Goal: Task Accomplishment & Management: Manage account settings

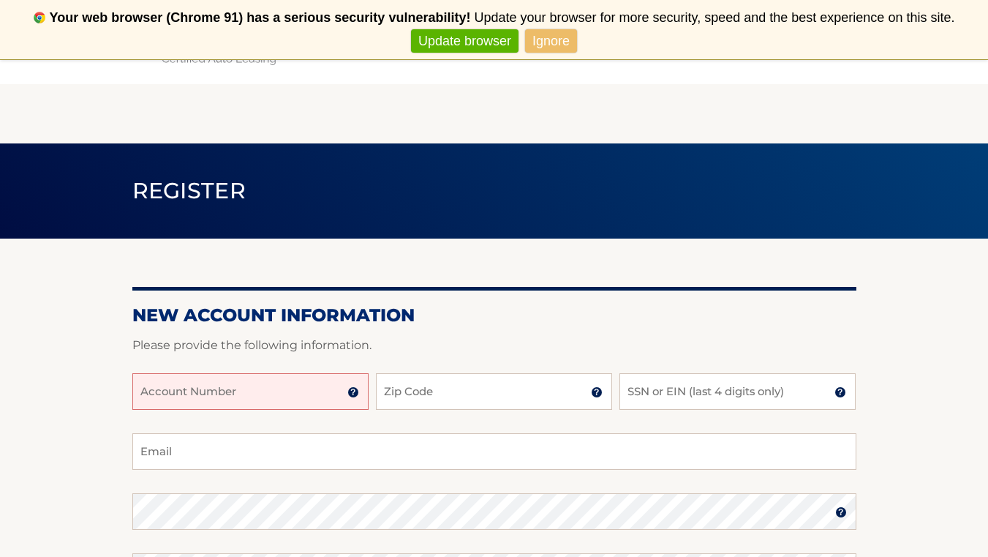
click at [328, 396] on input "Account Number" at bounding box center [250, 391] width 236 height 37
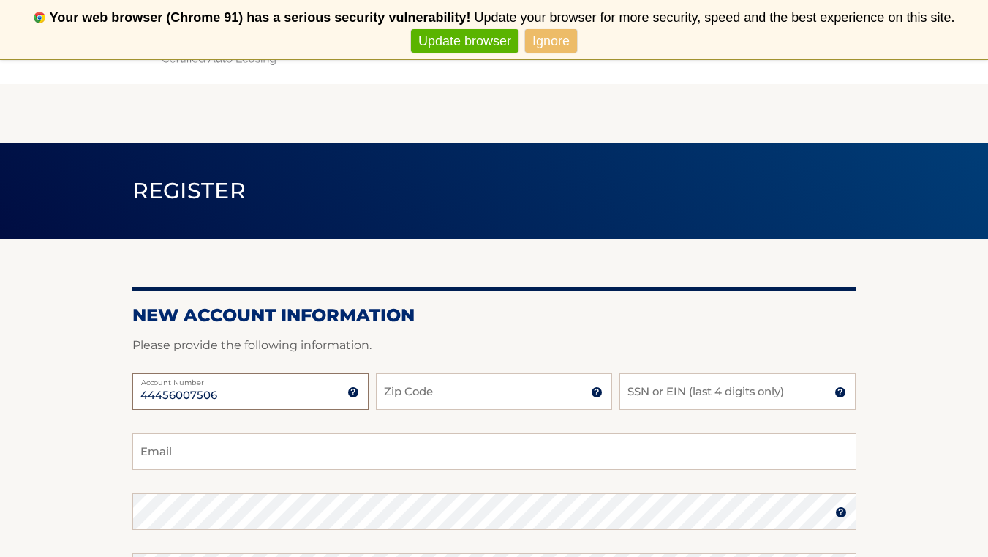
type input "44456007506"
click at [402, 398] on input "Zip Code" at bounding box center [494, 391] width 236 height 37
type input "11234"
type input "5526"
click at [424, 452] on input "Email" at bounding box center [494, 451] width 724 height 37
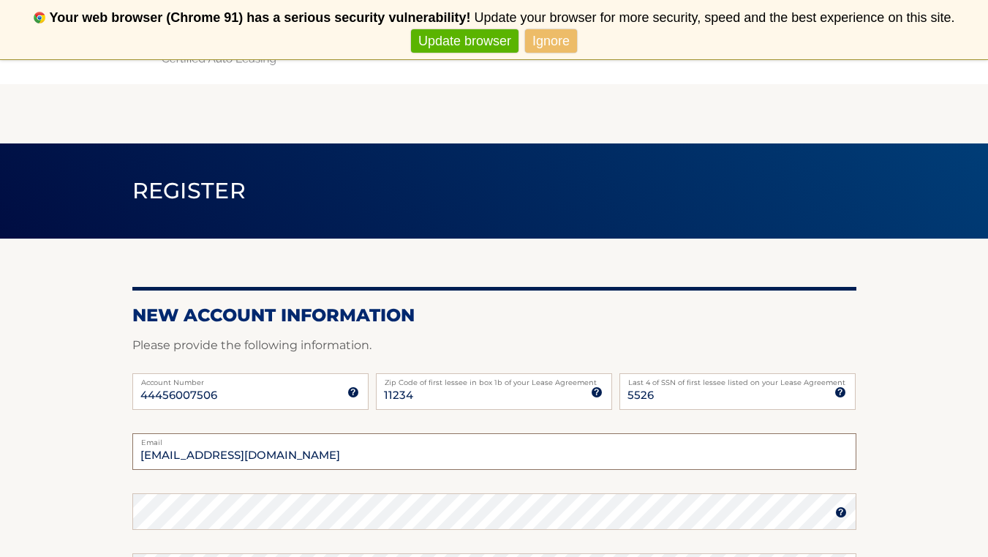
type input "ash.allen03@gmail.com"
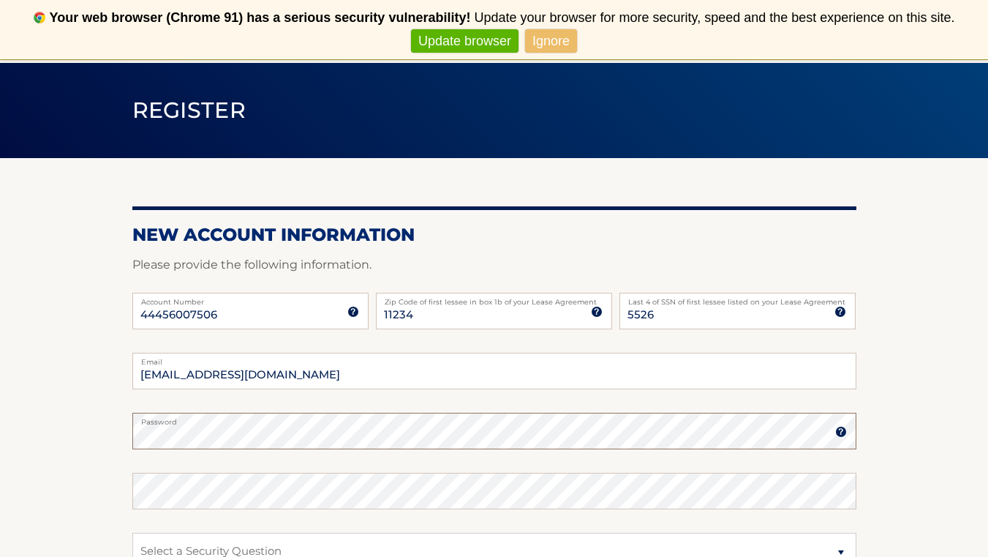
scroll to position [94, 0]
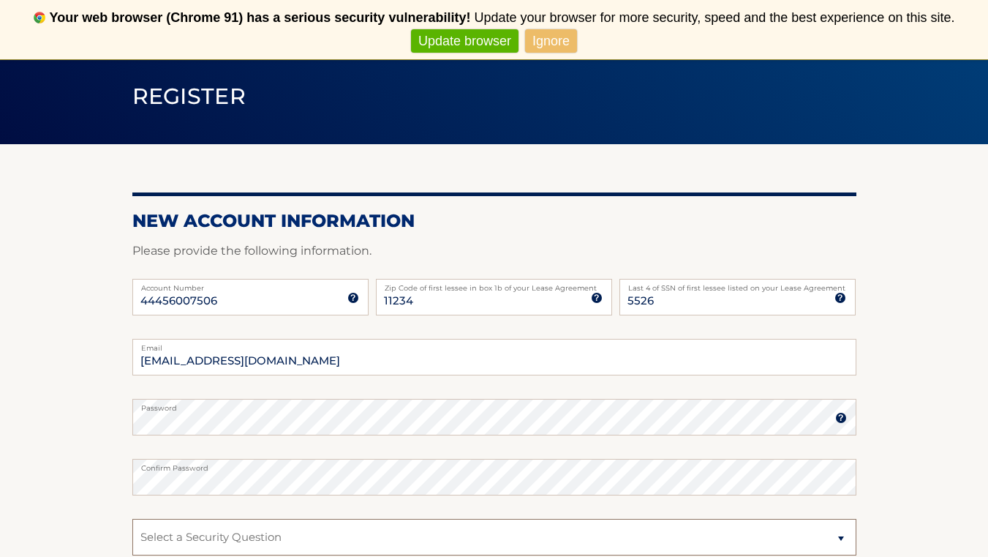
click at [392, 533] on select "Select a Security Question What was the name of your elementary school? What is…" at bounding box center [494, 537] width 724 height 37
select select "2"
click at [132, 519] on select "Select a Security Question What was the name of your elementary school? What is…" at bounding box center [494, 537] width 724 height 37
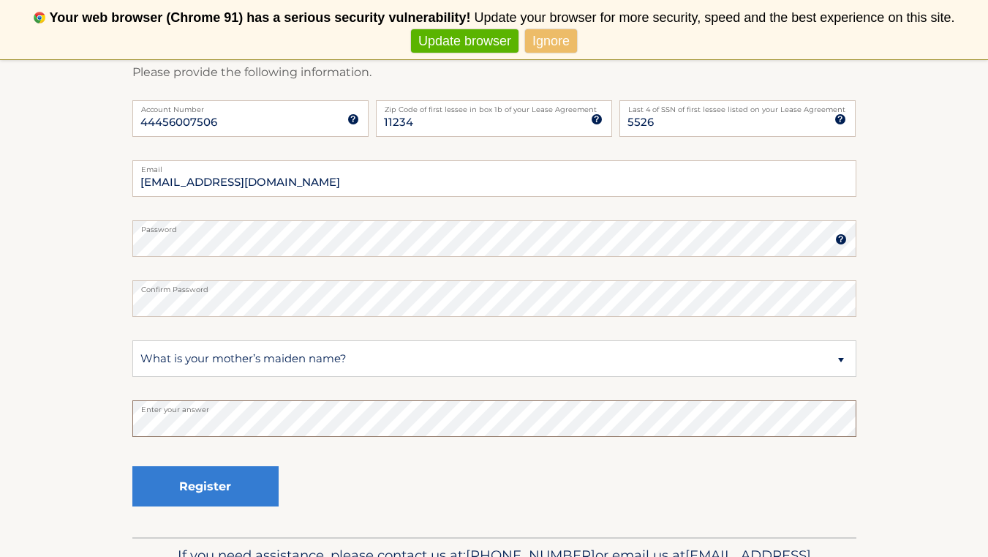
scroll to position [283, 0]
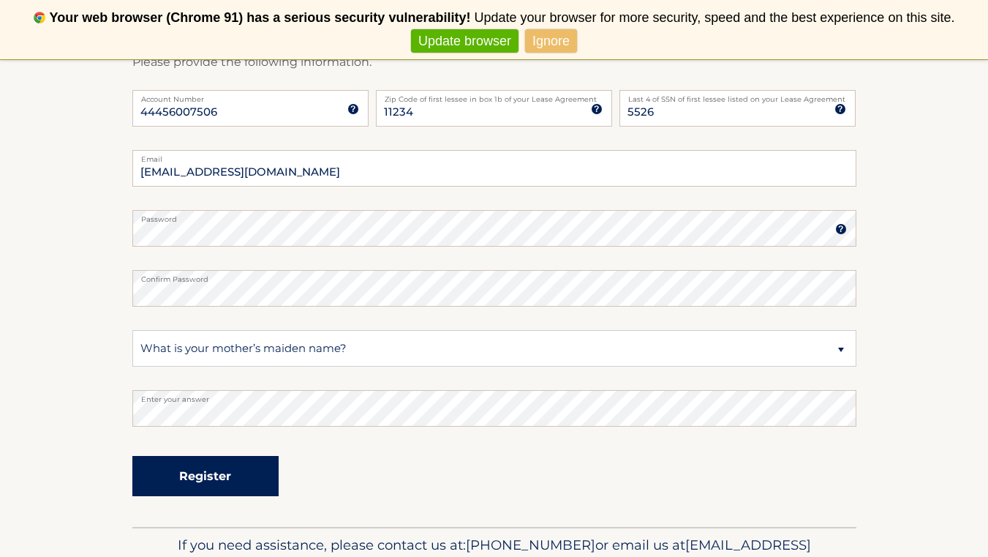
click at [231, 464] on button "Register" at bounding box center [205, 476] width 146 height 40
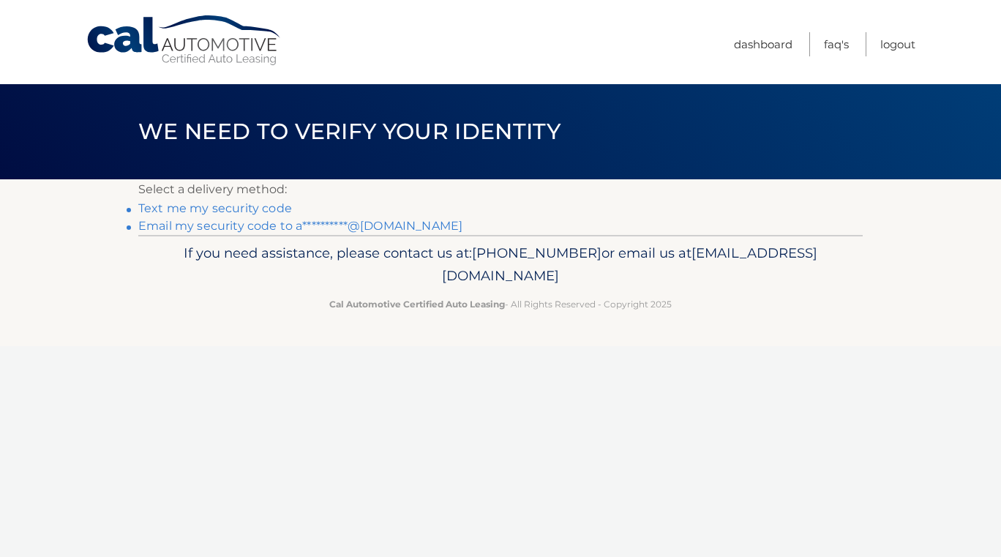
click at [216, 210] on link "Text me my security code" at bounding box center [215, 208] width 154 height 14
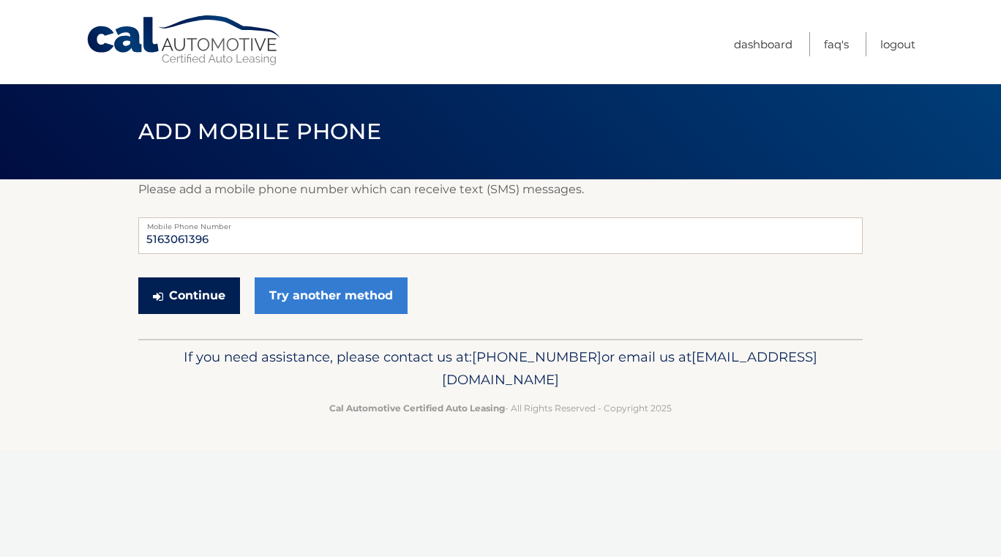
click at [192, 293] on button "Continue" at bounding box center [189, 295] width 102 height 37
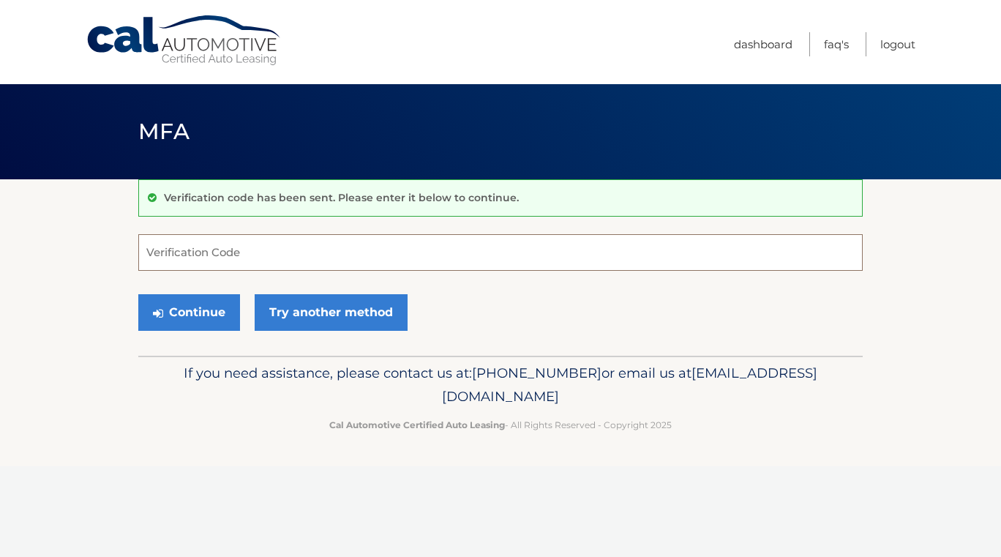
click at [188, 259] on input "Verification Code" at bounding box center [500, 252] width 724 height 37
type input "270420"
click at [138, 294] on button "Continue" at bounding box center [189, 312] width 102 height 37
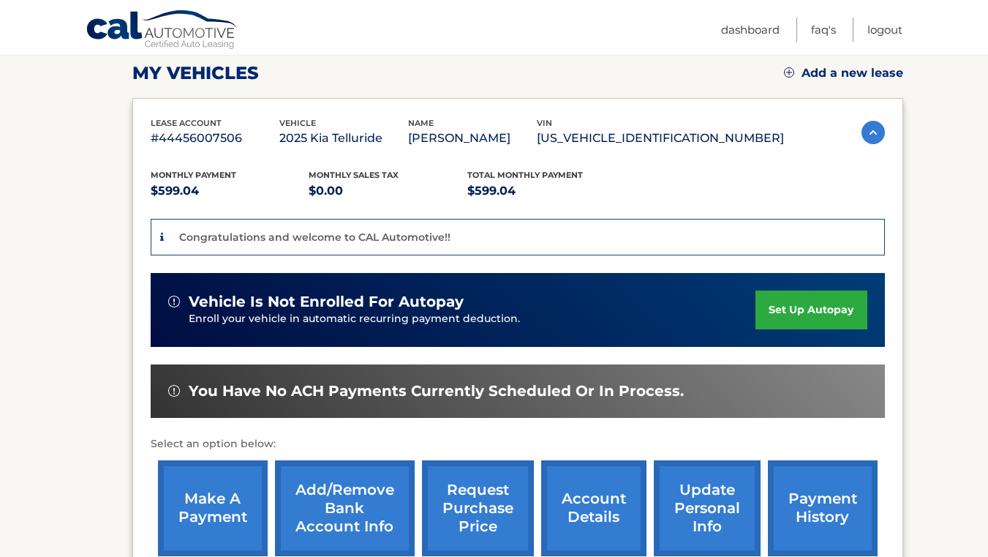
scroll to position [206, 0]
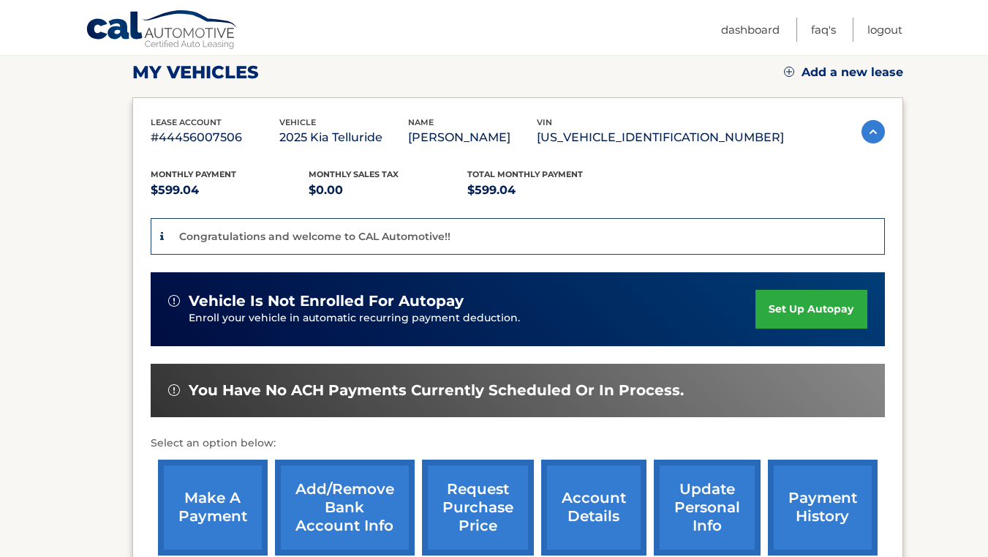
click at [788, 304] on link "set up autopay" at bounding box center [811, 309] width 111 height 39
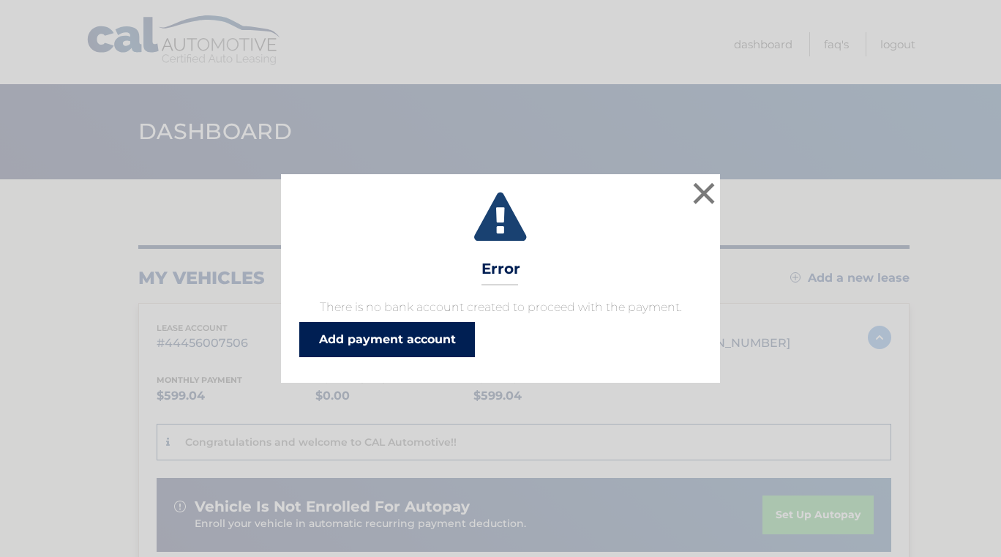
click at [383, 336] on link "Add payment account" at bounding box center [387, 339] width 176 height 35
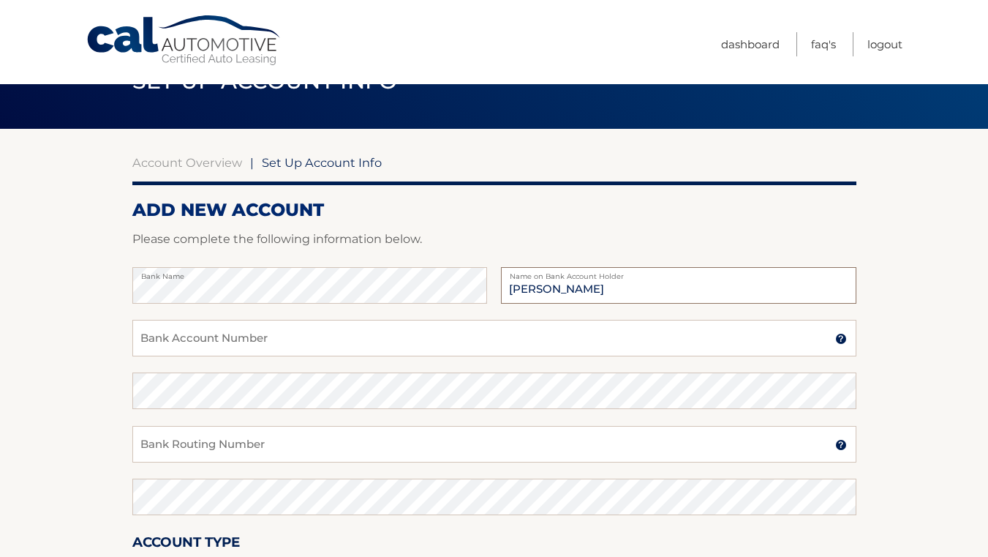
scroll to position [53, 0]
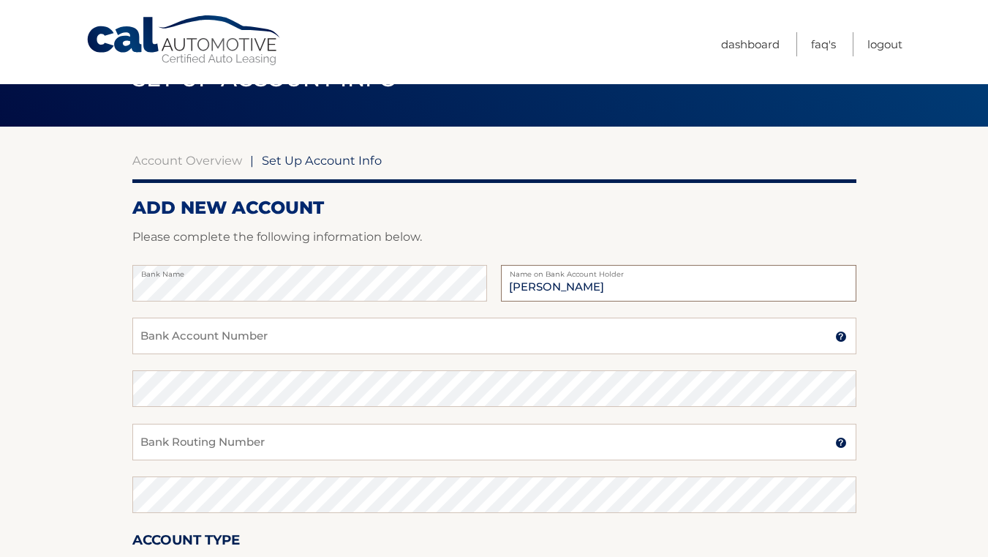
type input "[PERSON_NAME]"
click at [364, 330] on input "Bank Account Number" at bounding box center [494, 335] width 724 height 37
type input "4213330890"
type input "421333"
click at [405, 437] on input "Bank Routing Number" at bounding box center [494, 442] width 724 height 37
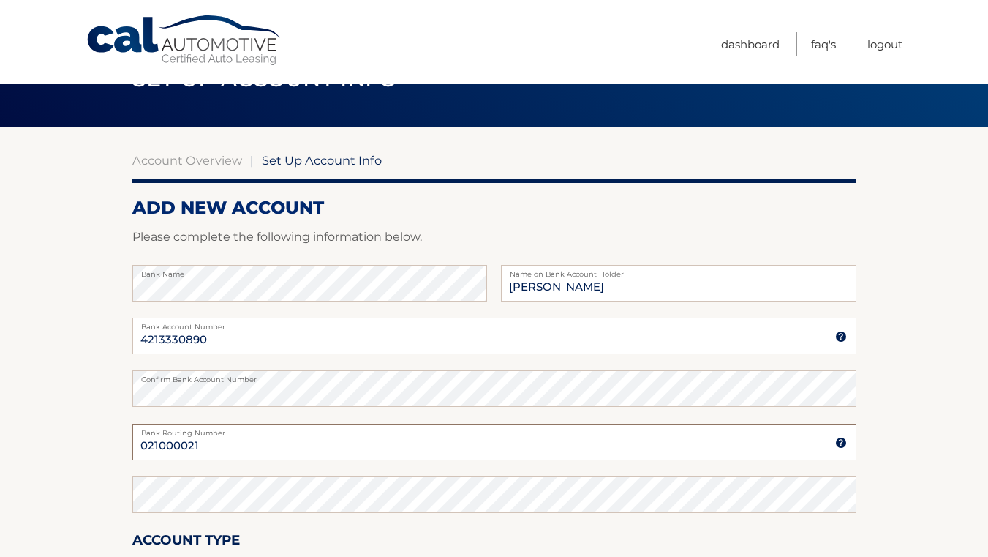
type input "021000021"
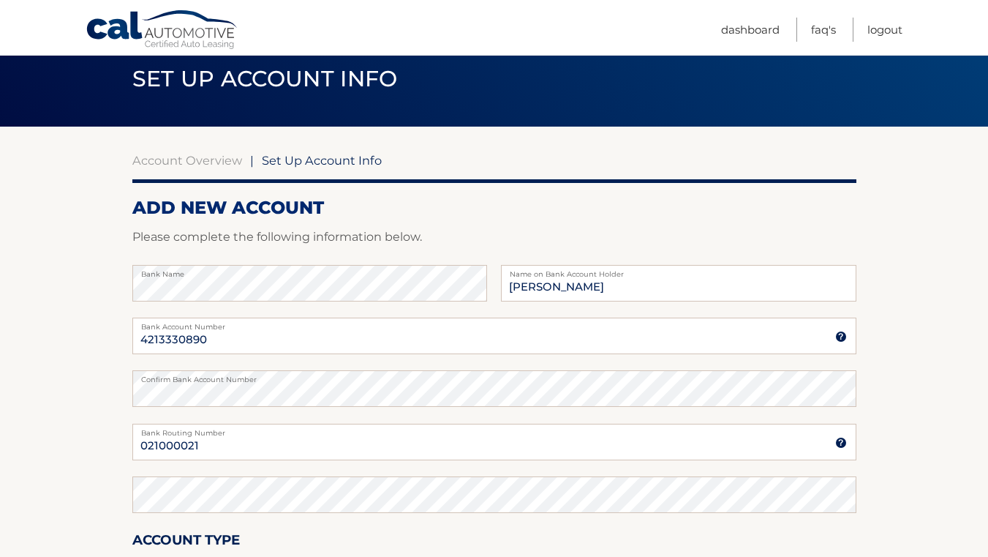
scroll to position [290, 0]
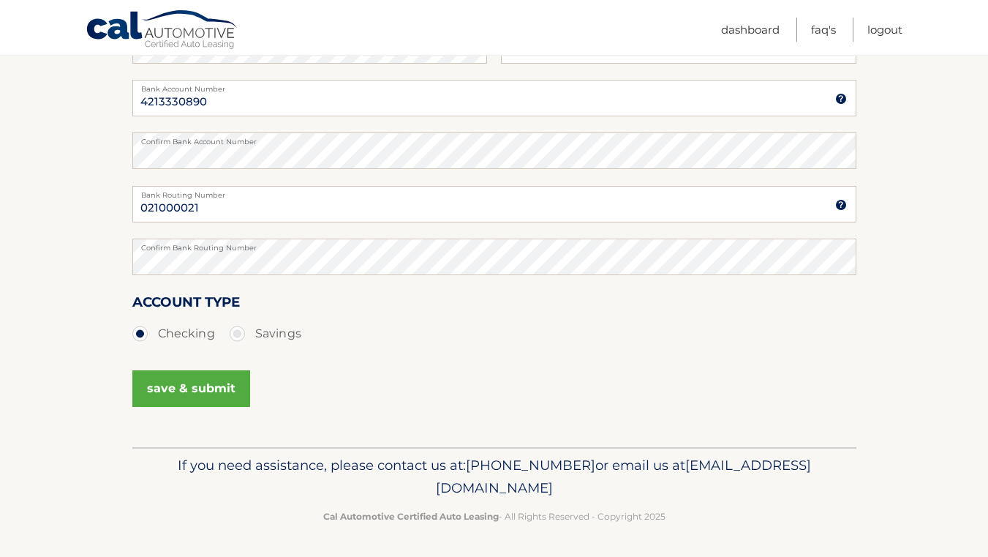
click at [182, 370] on button "save & submit" at bounding box center [191, 388] width 118 height 37
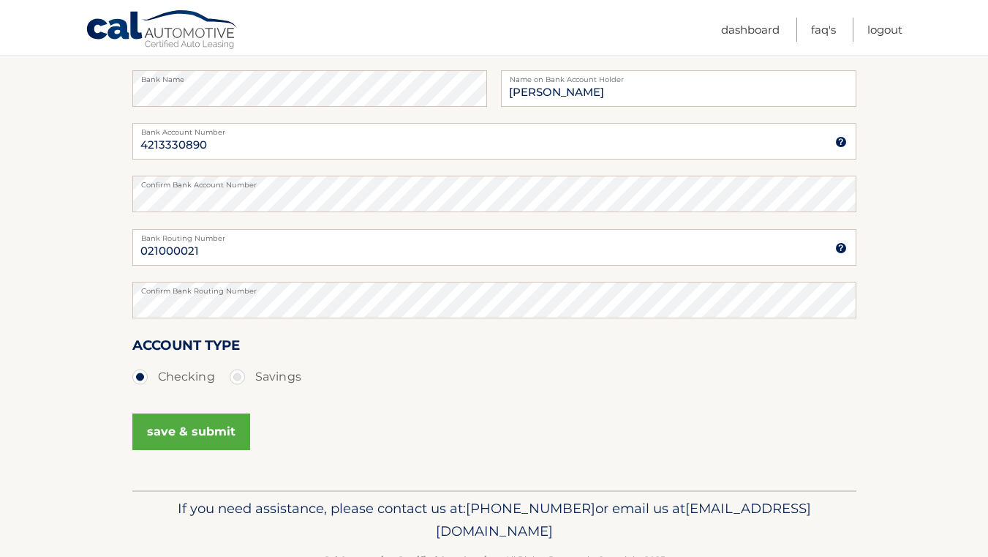
scroll to position [251, 0]
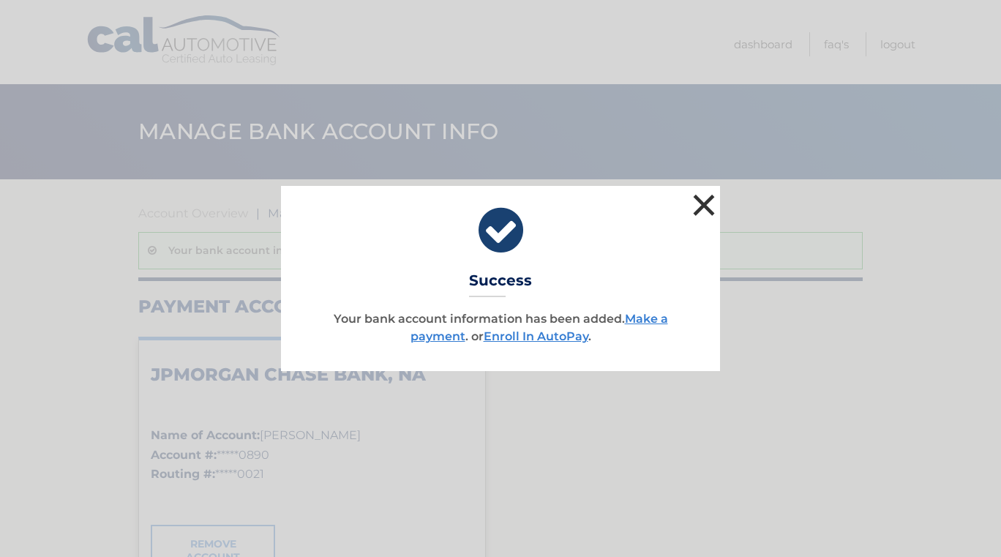
click at [701, 215] on button "×" at bounding box center [703, 204] width 29 height 29
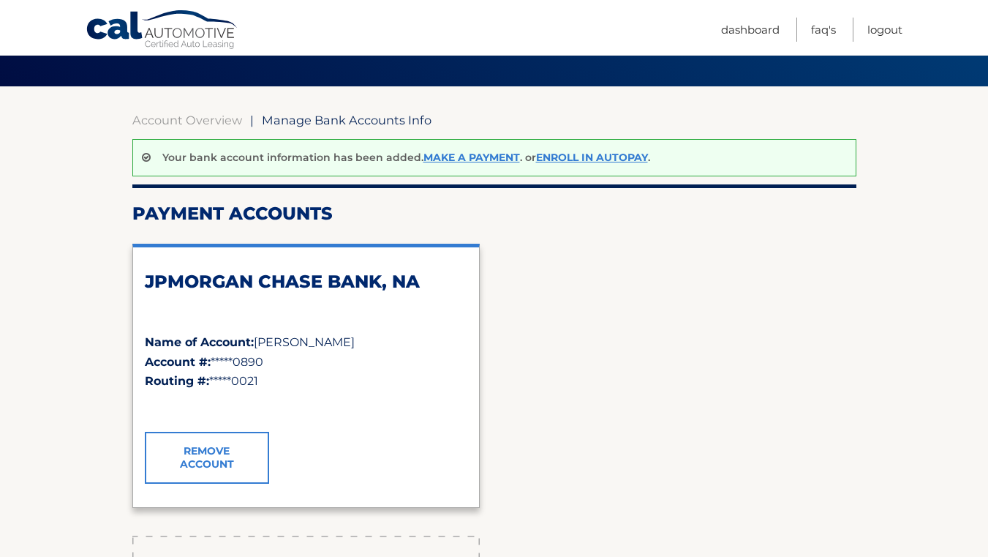
scroll to position [94, 0]
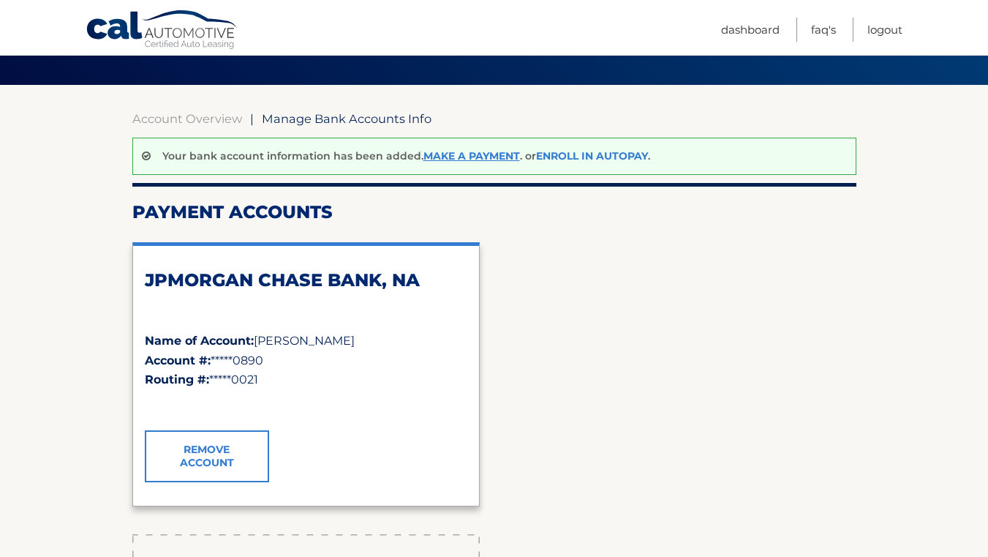
click at [590, 160] on link "Enroll In AutoPay" at bounding box center [592, 155] width 112 height 13
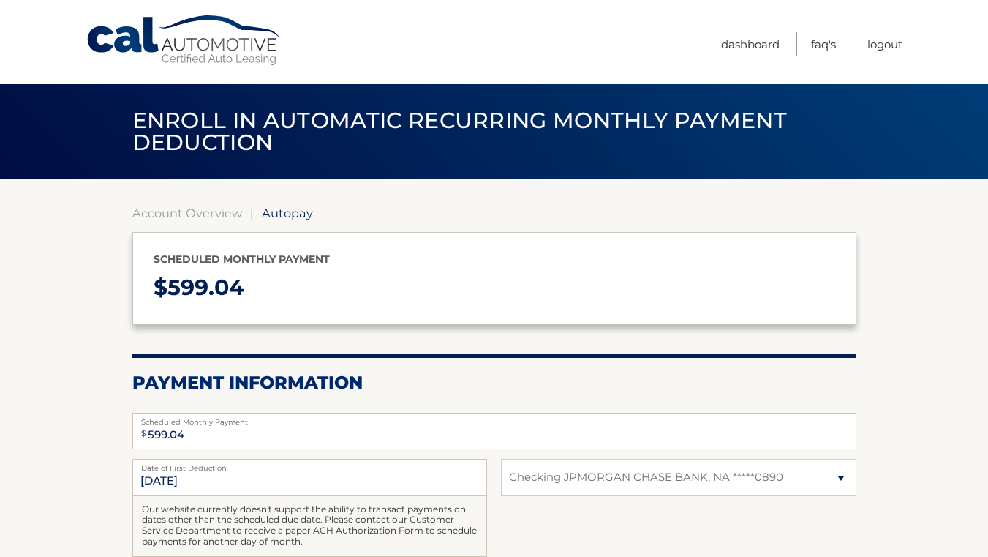
select select "YjI4NGY3NzctMmZmMy00ZWYxLWI3MzAtMGE3ZTcyYjIzMWE2"
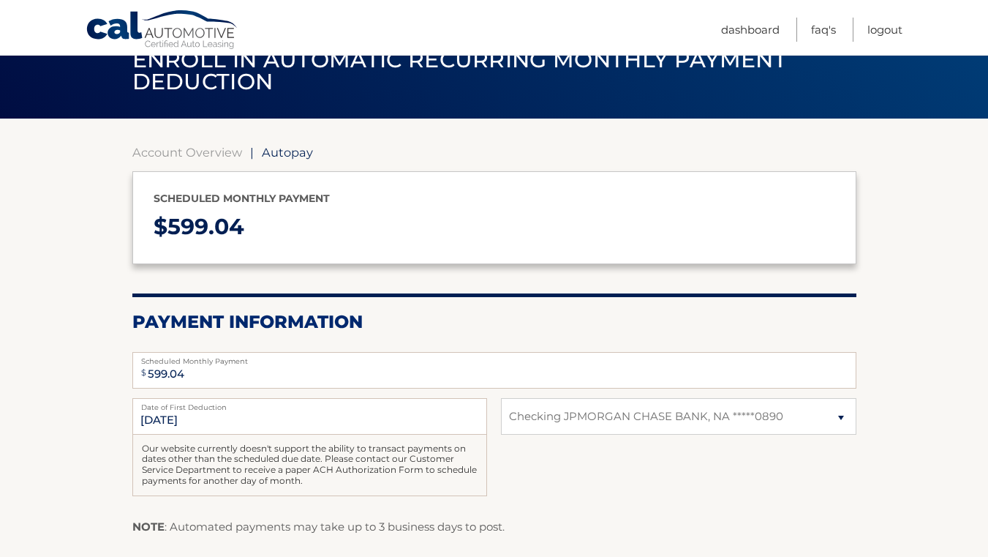
scroll to position [75, 0]
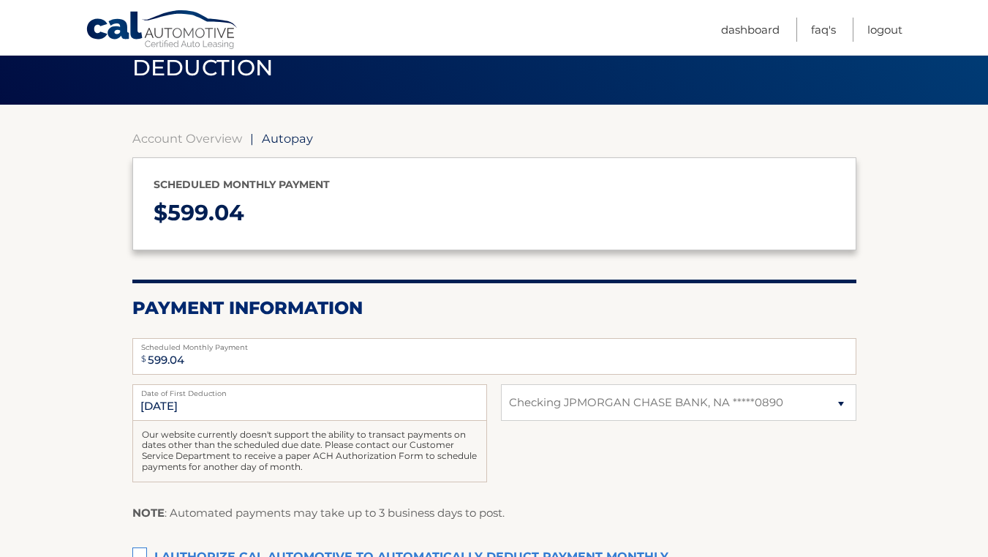
click at [389, 385] on label "Date of First Deduction" at bounding box center [309, 390] width 355 height 12
click at [389, 385] on input "[DATE]" at bounding box center [309, 402] width 355 height 37
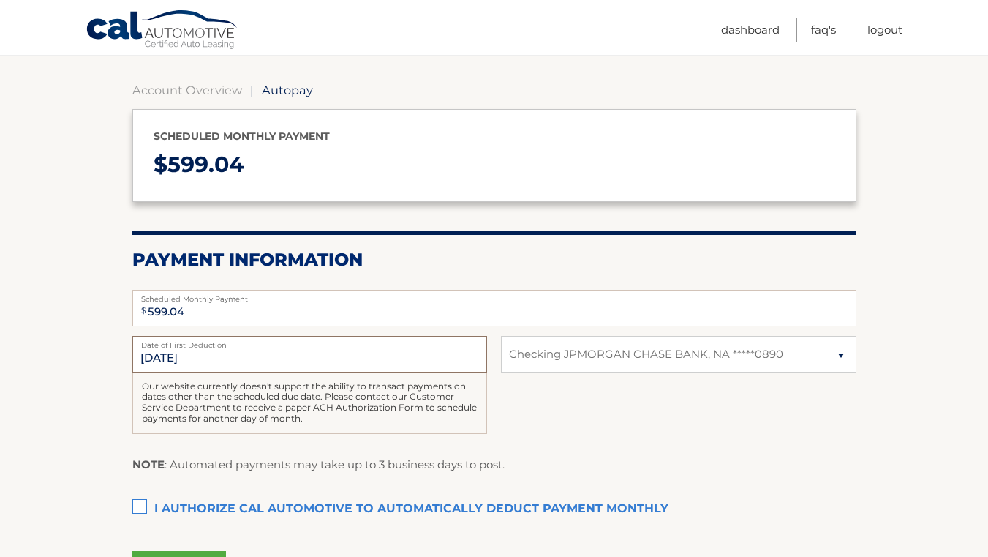
scroll to position [138, 0]
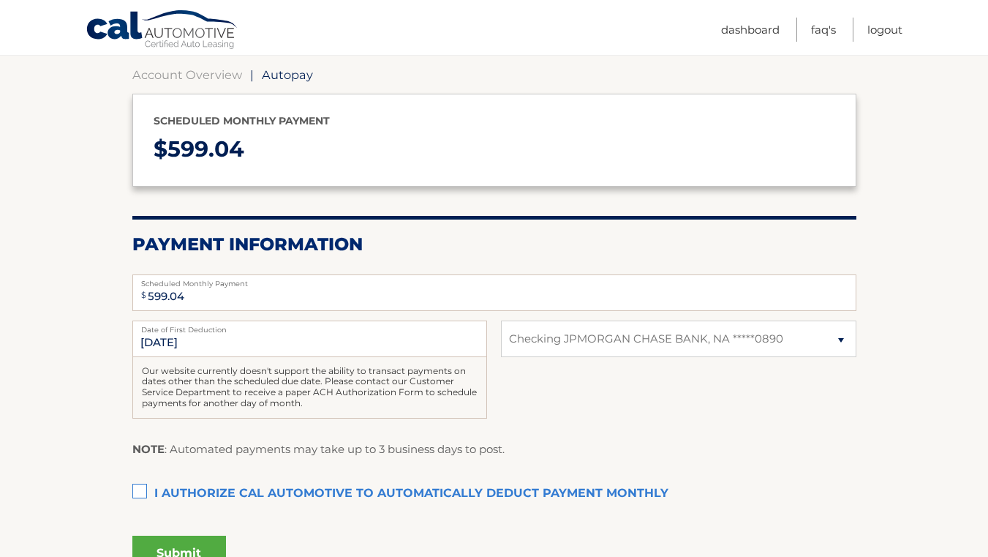
click at [146, 486] on label "I authorize cal automotive to automatically deduct payment monthly This checkbo…" at bounding box center [494, 493] width 724 height 29
click at [0, 0] on input "I authorize cal automotive to automatically deduct payment monthly This checkbo…" at bounding box center [0, 0] width 0 height 0
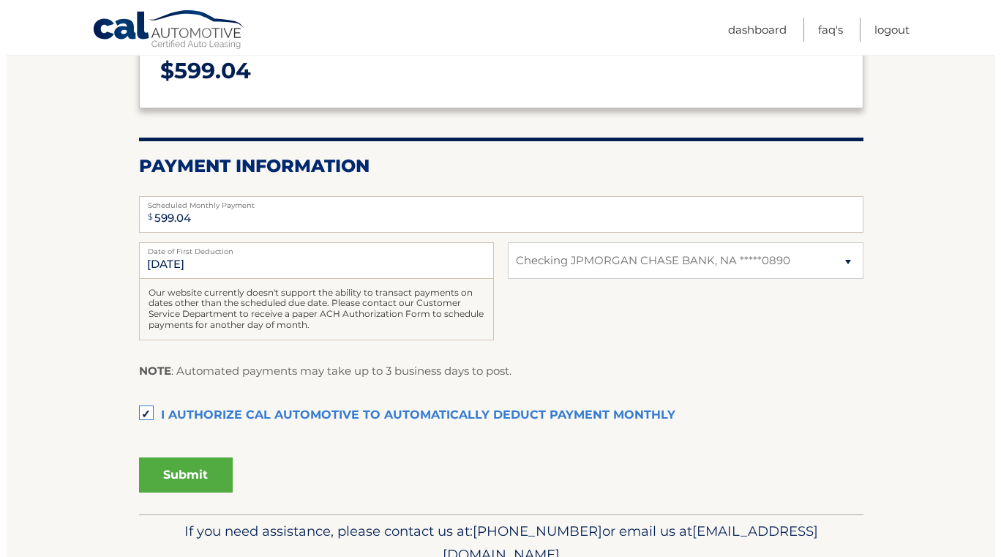
scroll to position [223, 0]
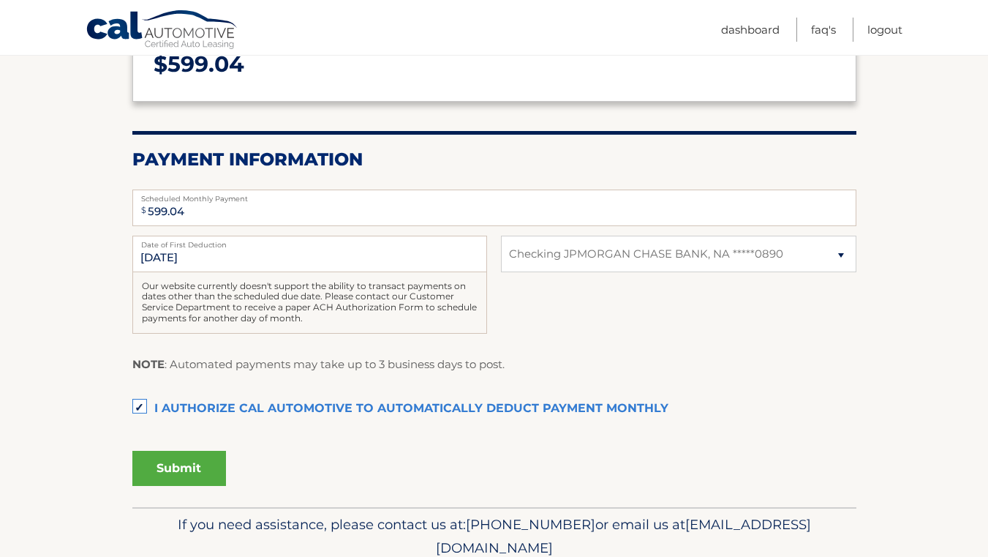
click at [163, 475] on button "Submit" at bounding box center [179, 468] width 94 height 35
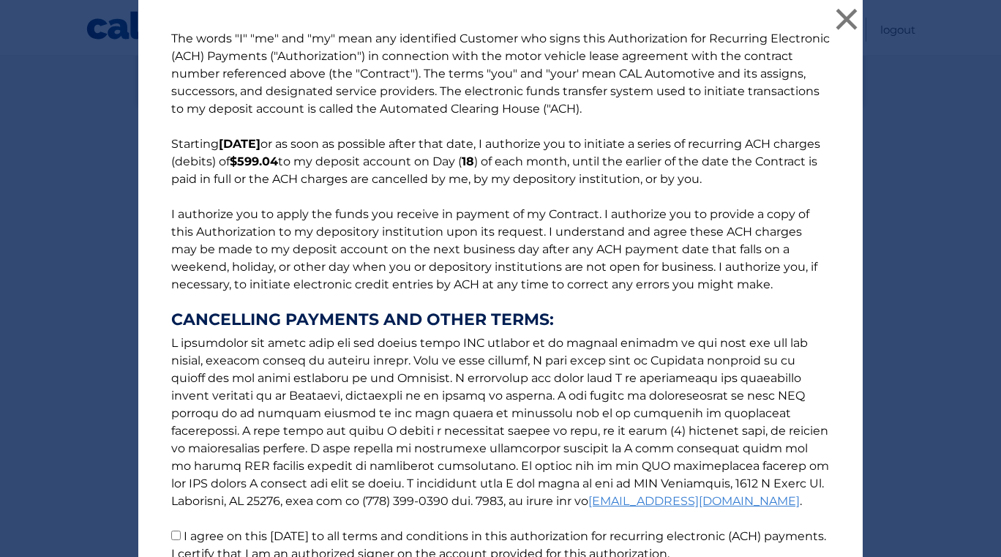
scroll to position [88, 0]
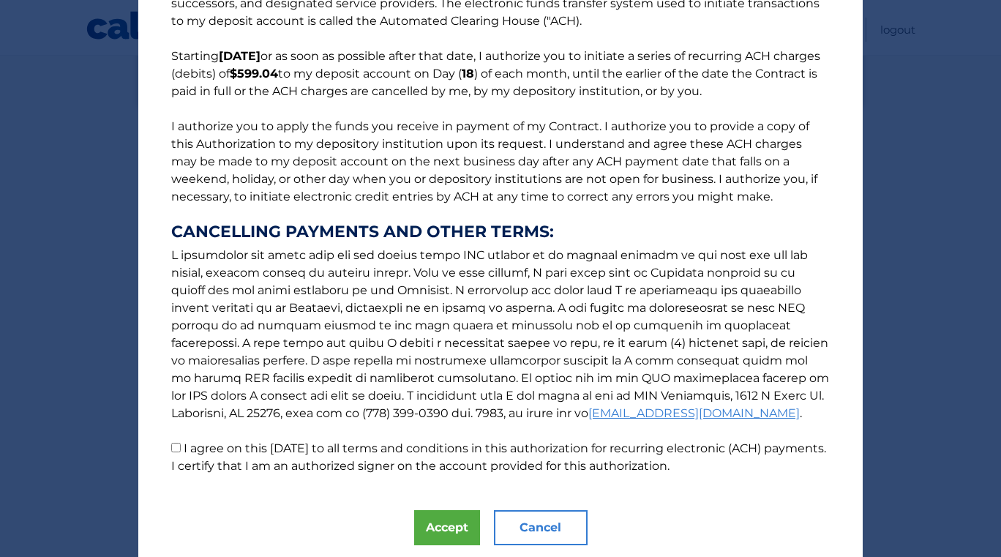
click at [171, 445] on input "I agree on this [DATE] to all terms and conditions in this authorization for re…" at bounding box center [176, 448] width 10 height 10
checkbox input "true"
click at [440, 532] on button "Accept" at bounding box center [447, 527] width 66 height 35
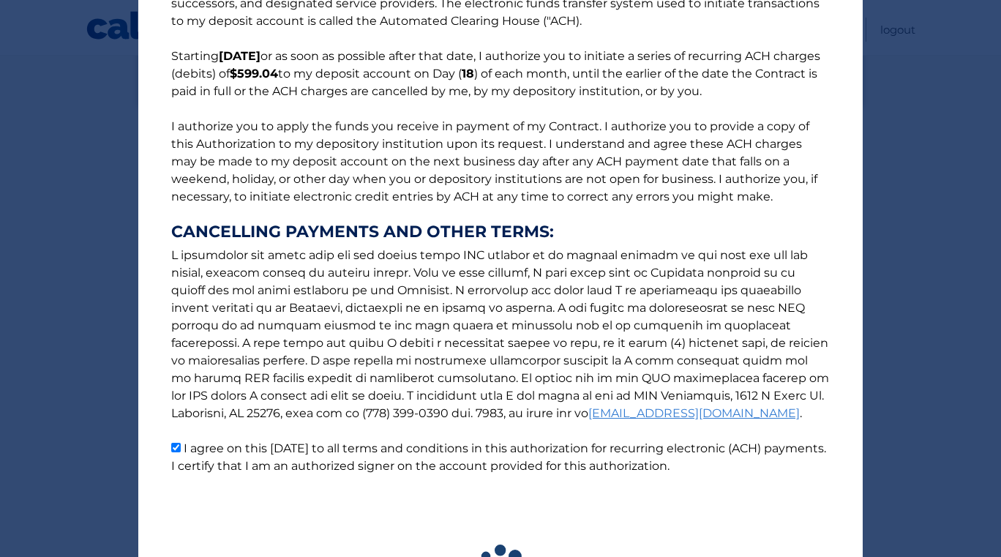
click at [440, 532] on div "The words "I" "me" and "my" mean any identified Customer who signs this Authori…" at bounding box center [500, 276] width 724 height 729
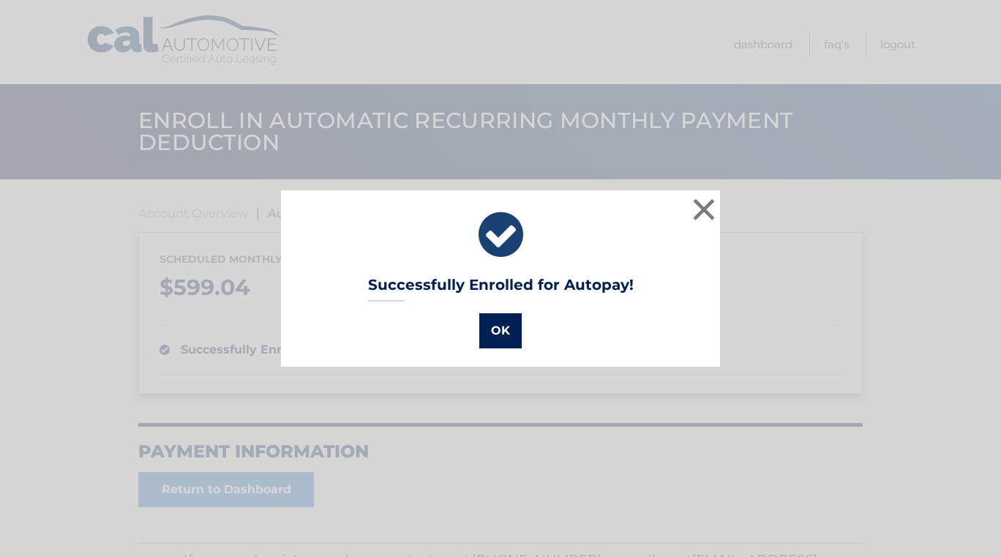
click at [500, 320] on button "OK" at bounding box center [500, 330] width 42 height 35
